Goal: Navigation & Orientation: Understand site structure

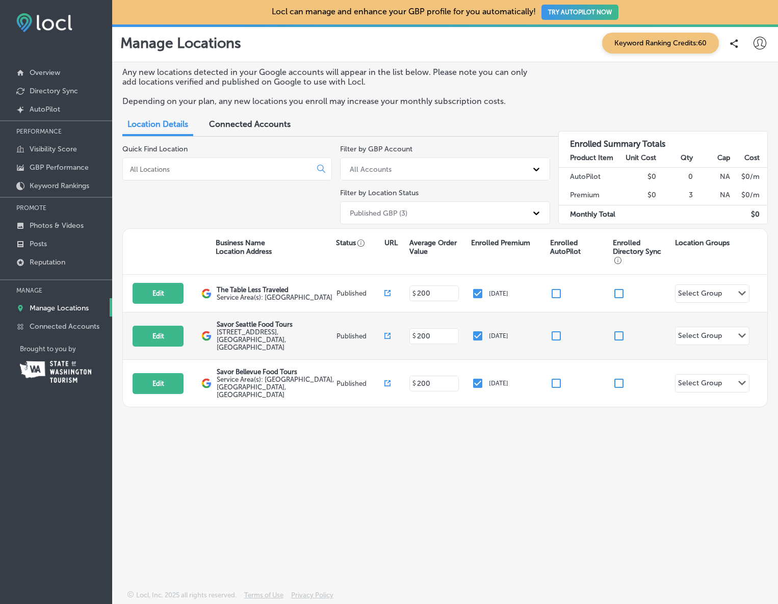
click at [218, 327] on p "Savor Seattle Food Tours" at bounding box center [275, 325] width 117 height 8
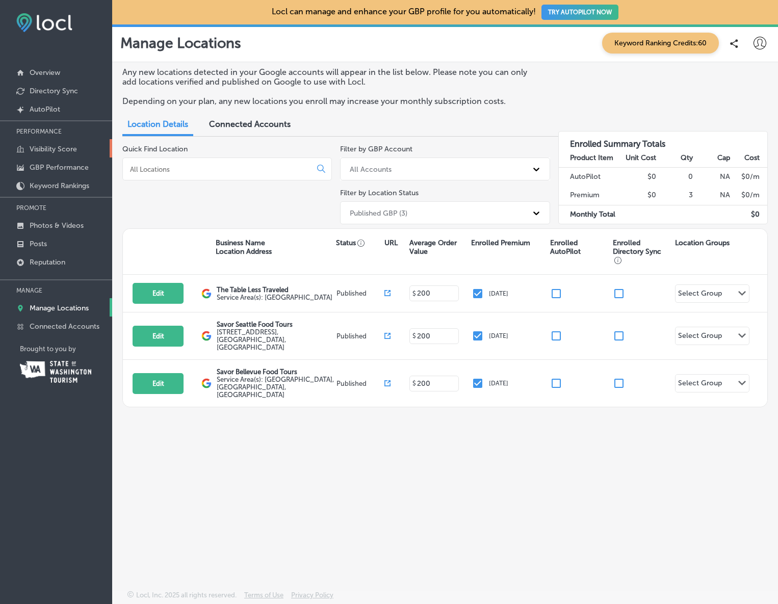
click at [54, 144] on link "Visibility Score" at bounding box center [56, 148] width 112 height 18
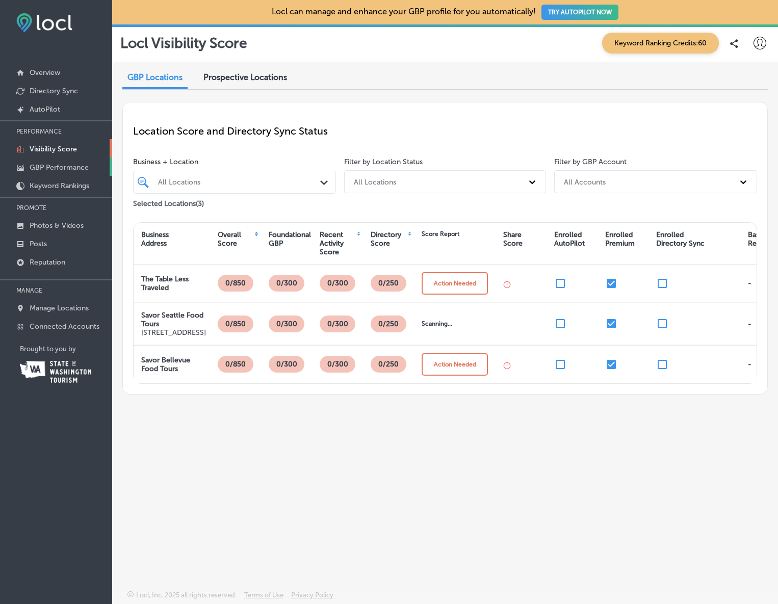
click at [76, 164] on p "GBP Performance" at bounding box center [59, 167] width 59 height 9
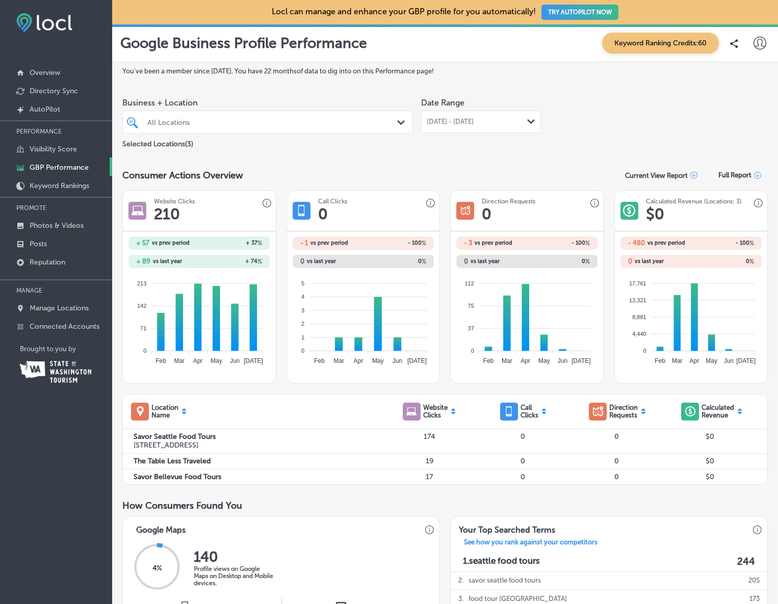
click at [284, 120] on div "All Locations" at bounding box center [272, 122] width 251 height 9
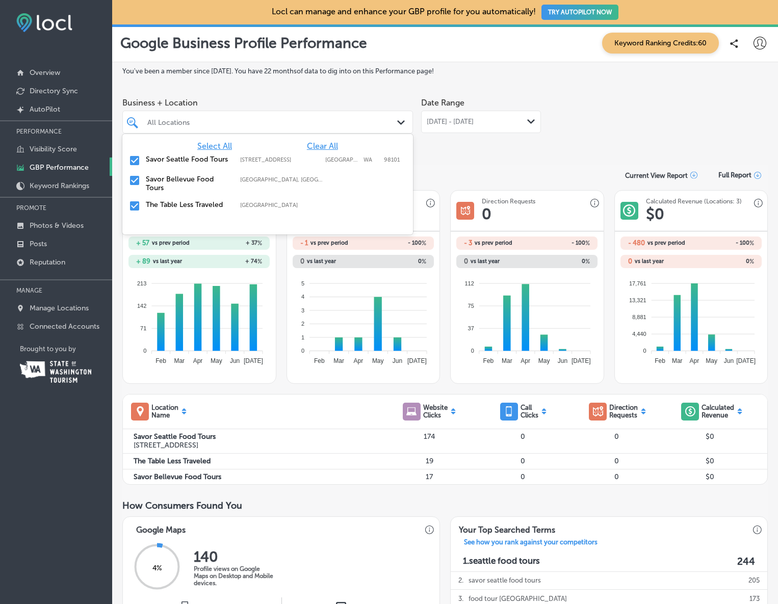
click at [187, 157] on label "Savor Seattle Food Tours" at bounding box center [188, 159] width 84 height 9
click at [135, 188] on input "checkbox" at bounding box center [134, 186] width 12 height 12
click at [135, 154] on input "checkbox" at bounding box center [134, 160] width 12 height 12
click at [135, 162] on input "checkbox" at bounding box center [134, 160] width 12 height 12
click at [460, 164] on div "You've been a member since [DATE] . You have 22 months of data to dig into on t…" at bounding box center [444, 615] width 645 height 1097
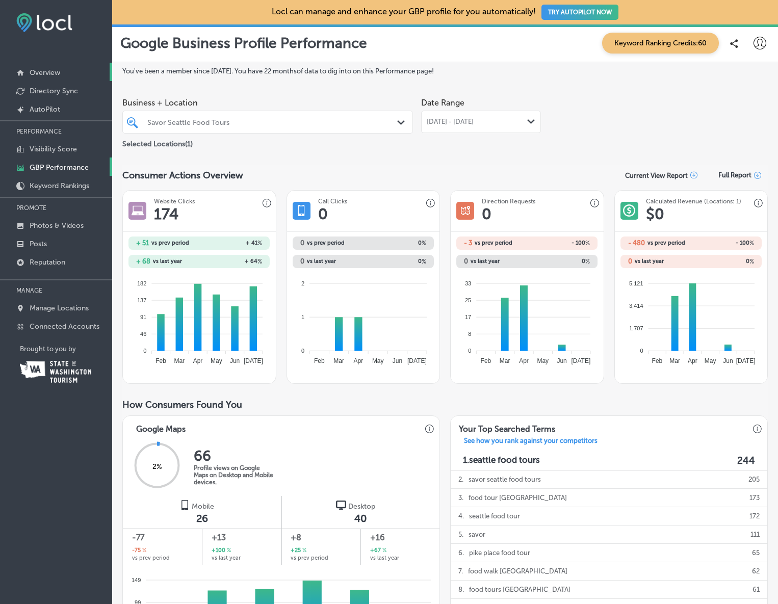
click at [47, 71] on p "Overview" at bounding box center [45, 72] width 31 height 9
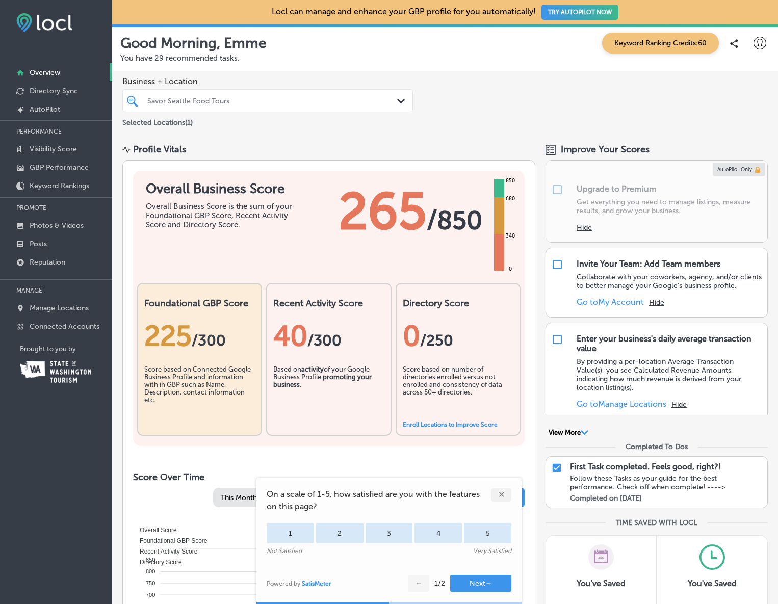
click at [62, 369] on img at bounding box center [55, 372] width 71 height 22
click at [57, 309] on p "Manage Locations" at bounding box center [59, 308] width 59 height 9
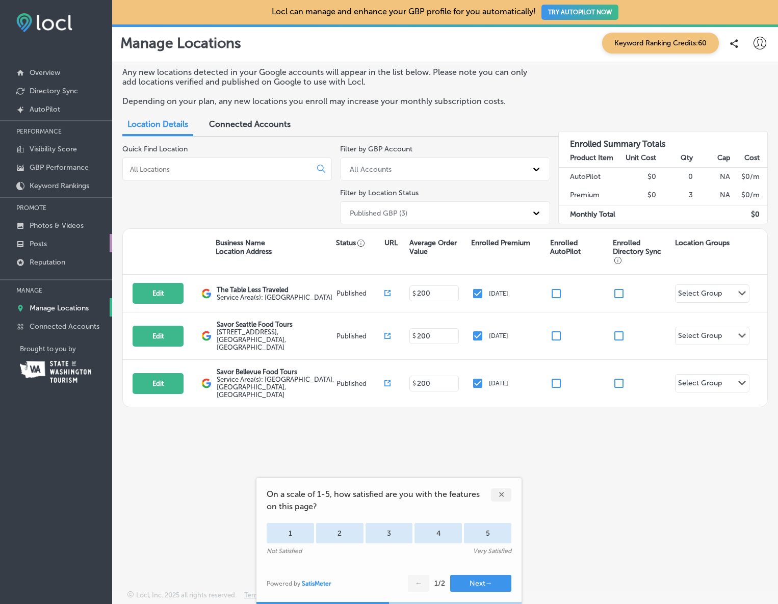
click at [58, 236] on link "Posts" at bounding box center [56, 243] width 112 height 18
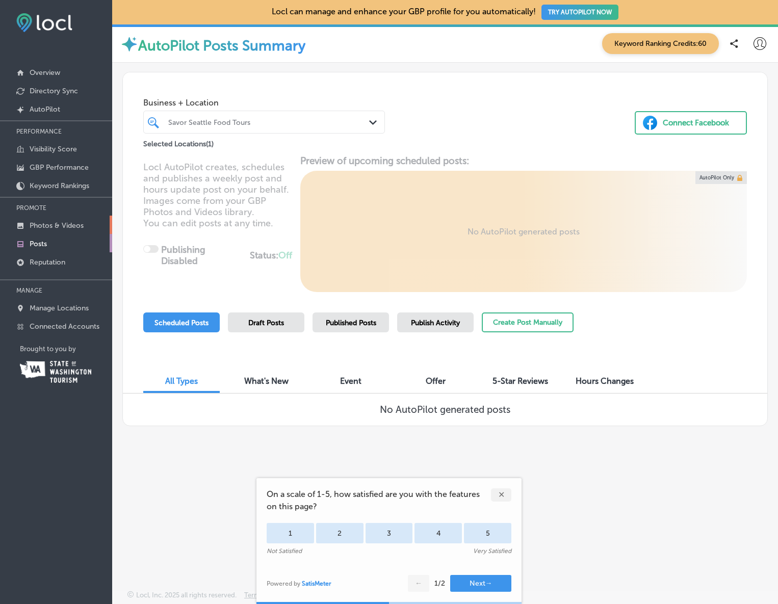
click at [56, 227] on p "Photos & Videos" at bounding box center [57, 225] width 54 height 9
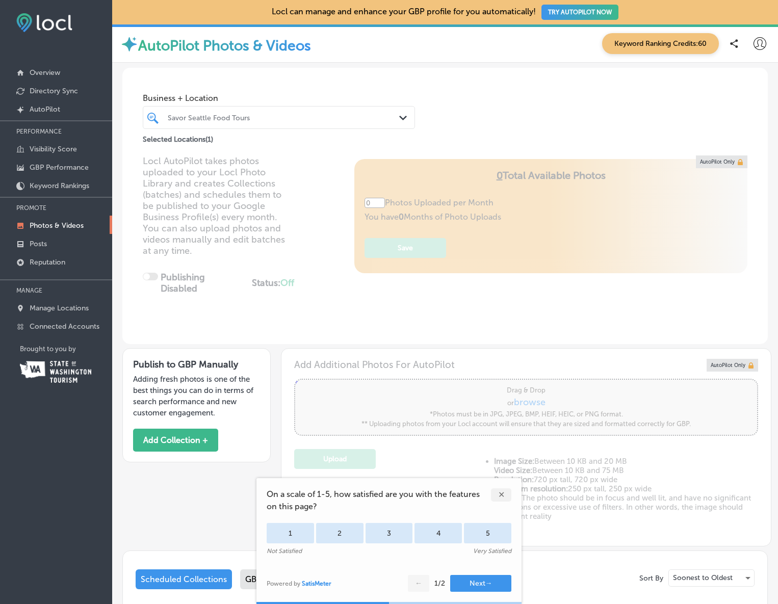
type input "5"
click at [58, 181] on p "Keyword Rankings" at bounding box center [60, 185] width 60 height 9
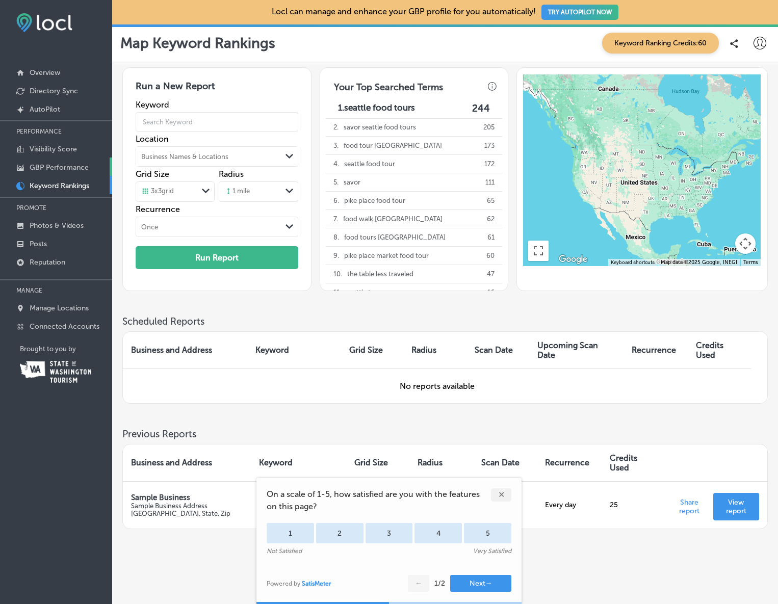
click at [56, 167] on p "GBP Performance" at bounding box center [59, 167] width 59 height 9
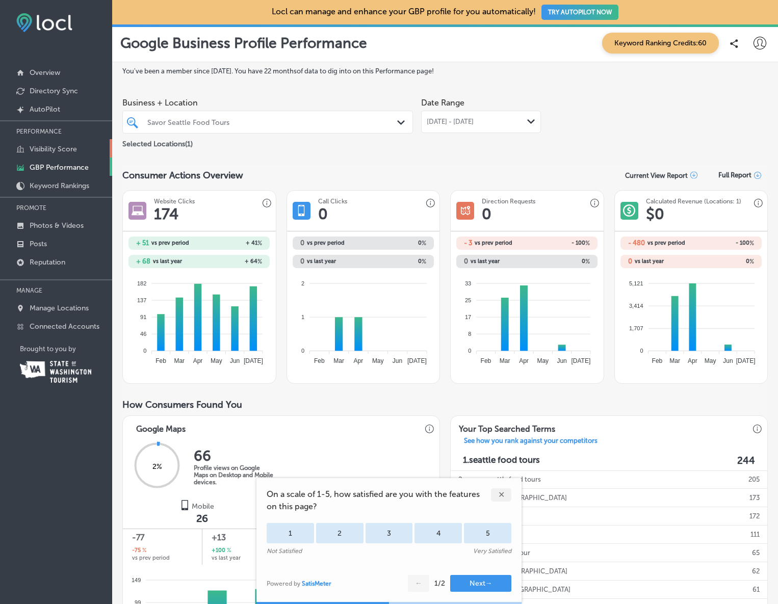
click at [58, 145] on p "Visibility Score" at bounding box center [53, 149] width 47 height 9
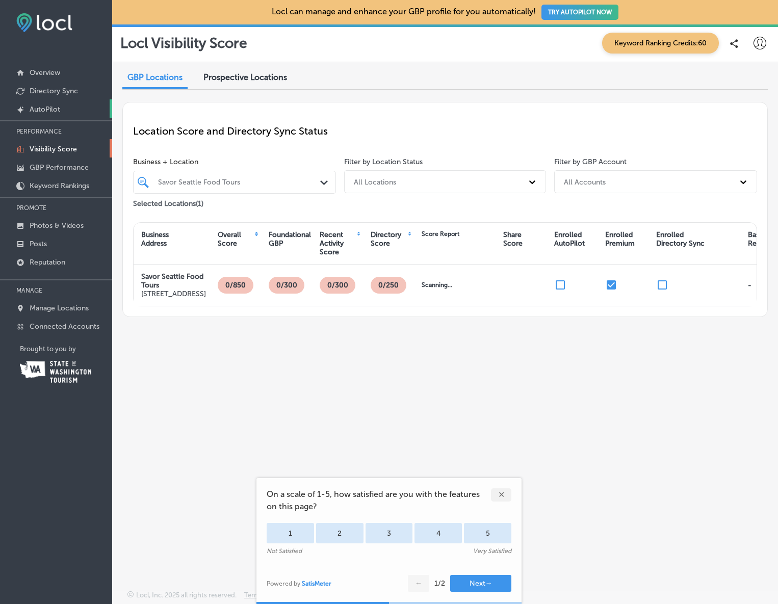
click at [56, 109] on p "AutoPilot" at bounding box center [45, 109] width 31 height 9
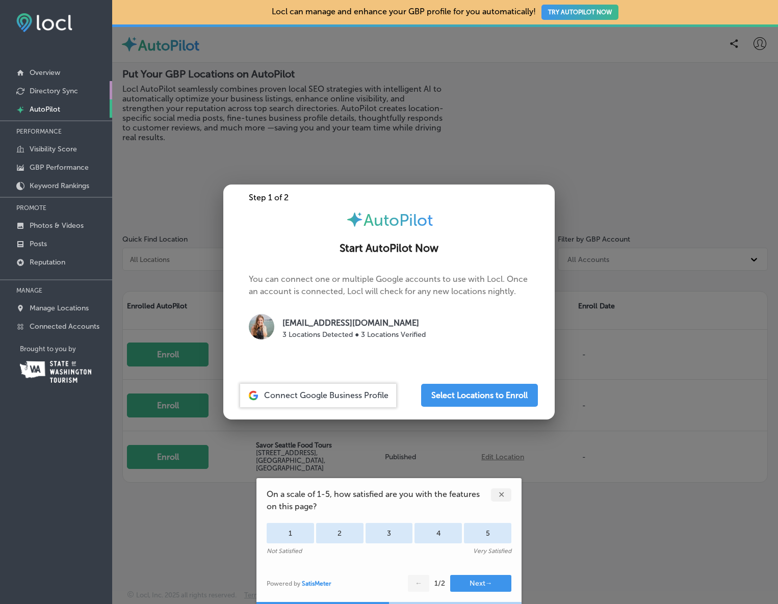
click at [60, 89] on p "Directory Sync" at bounding box center [54, 91] width 48 height 9
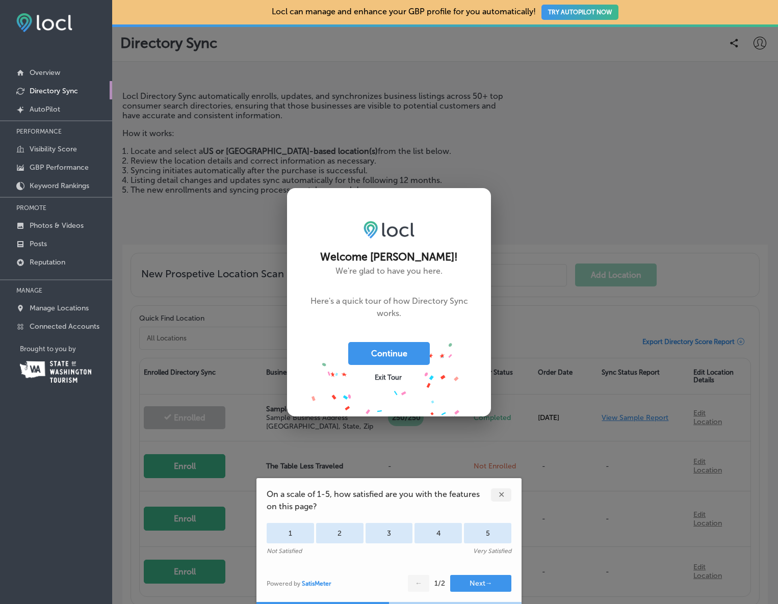
click at [391, 378] on span "Exit Tour" at bounding box center [388, 378] width 27 height 8
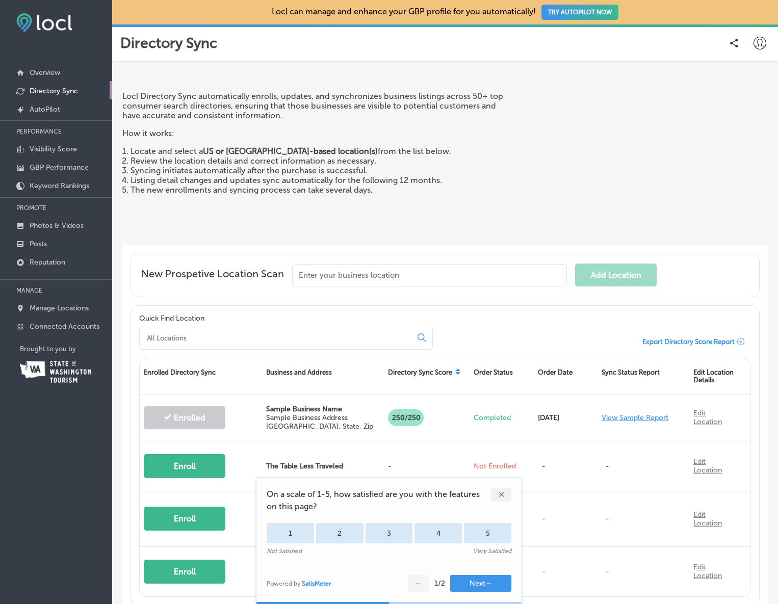
click at [498, 494] on div "✕" at bounding box center [501, 494] width 20 height 13
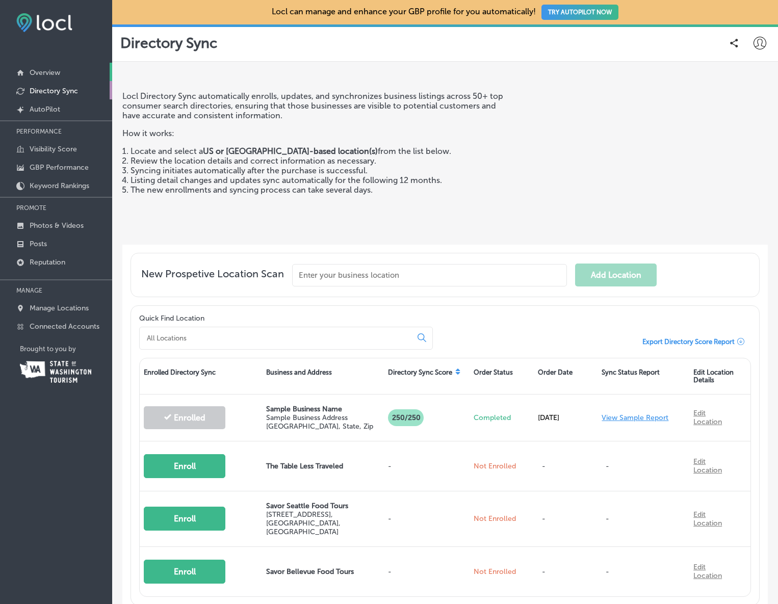
click at [48, 72] on p "Overview" at bounding box center [45, 72] width 31 height 9
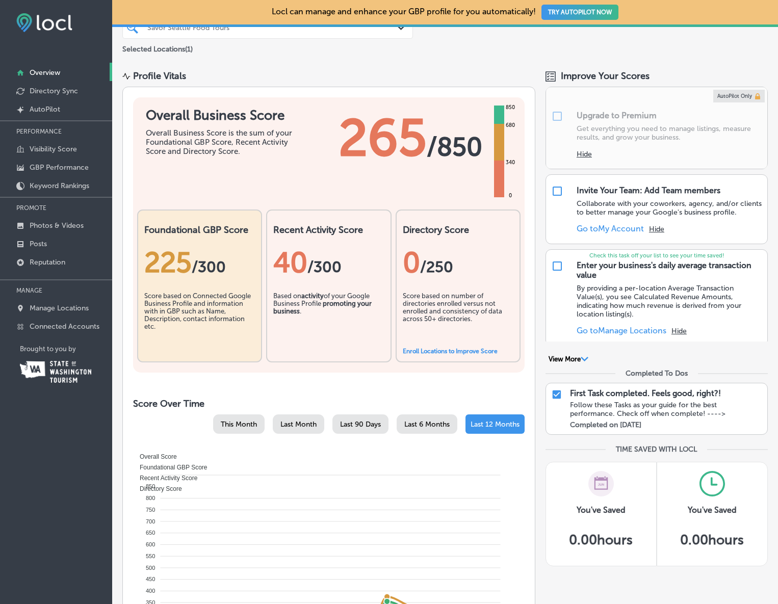
scroll to position [74, 0]
click at [198, 308] on div "Score based on Connected Google Business Profile and information with in GBP su…" at bounding box center [199, 317] width 111 height 51
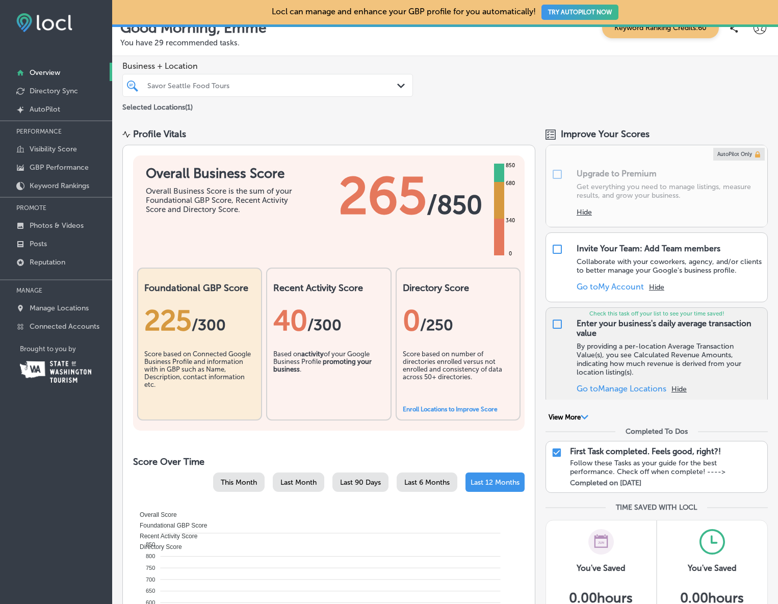
scroll to position [0, 0]
